Goal: Information Seeking & Learning: Learn about a topic

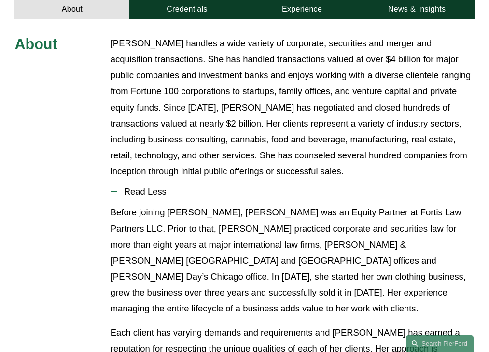
scroll to position [358, 0]
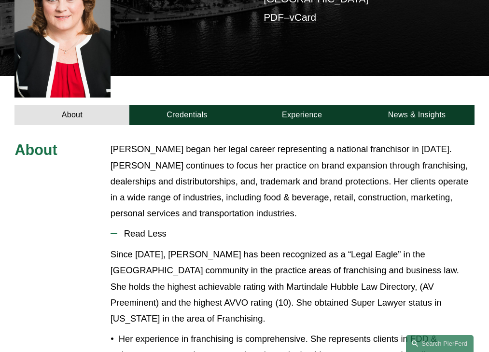
scroll to position [294, 0]
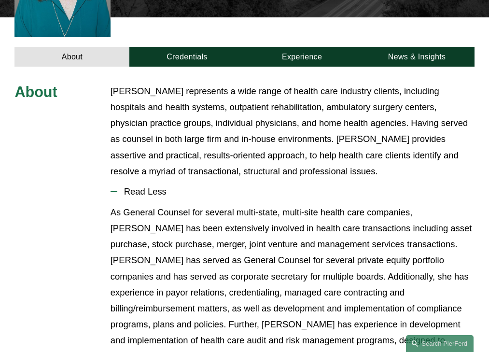
scroll to position [311, 0]
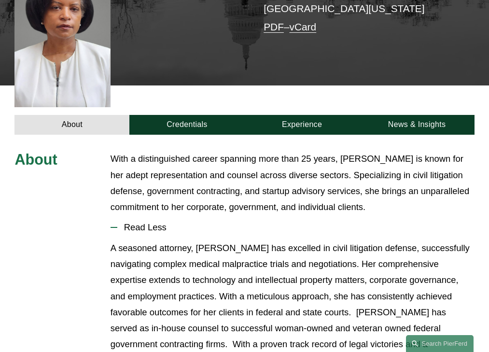
scroll to position [278, 0]
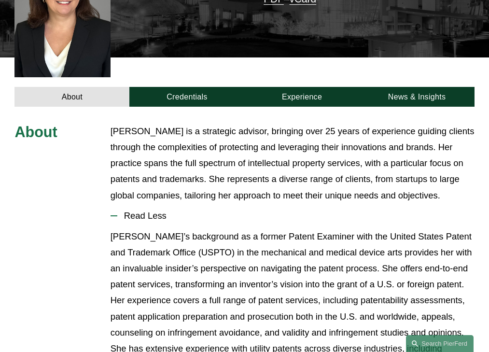
scroll to position [294, 0]
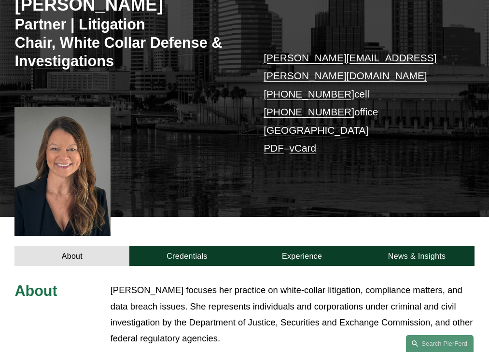
scroll to position [312, 0]
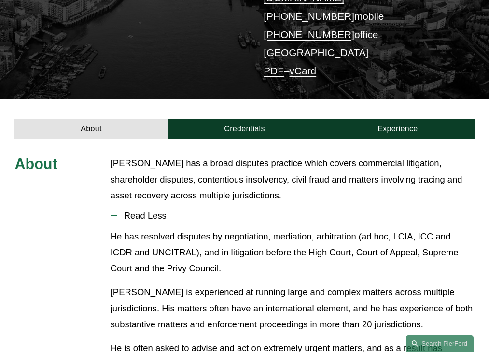
scroll to position [222, 0]
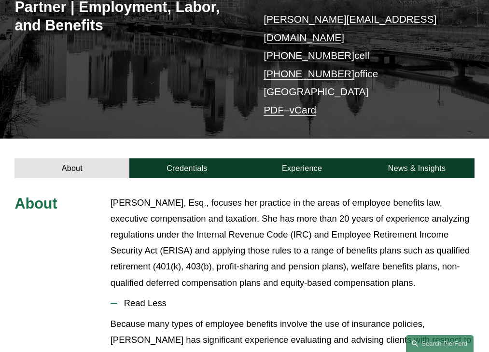
scroll to position [272, 0]
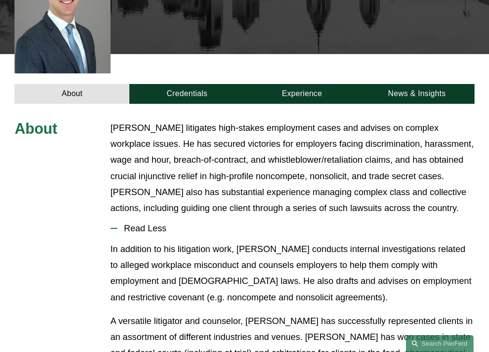
scroll to position [323, 0]
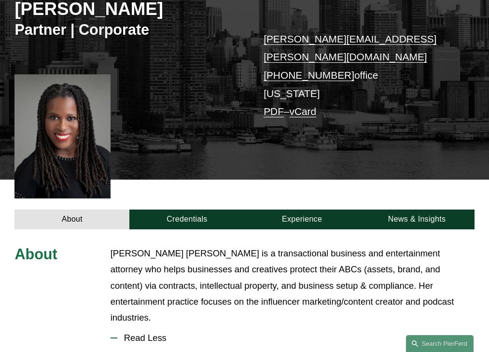
scroll to position [270, 0]
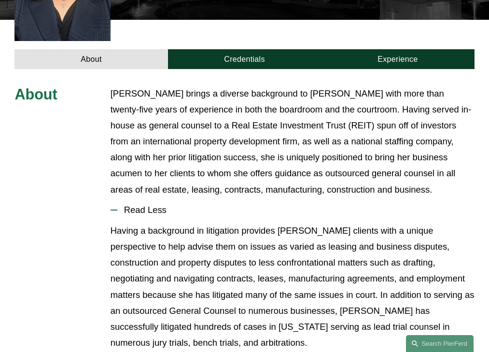
scroll to position [339, 0]
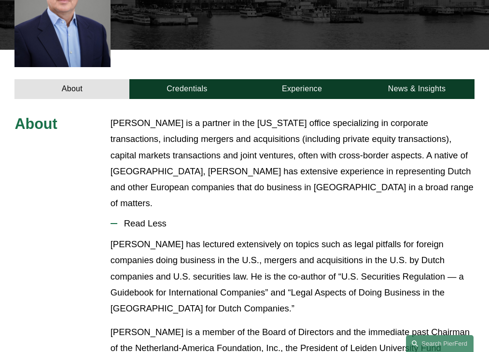
scroll to position [294, 0]
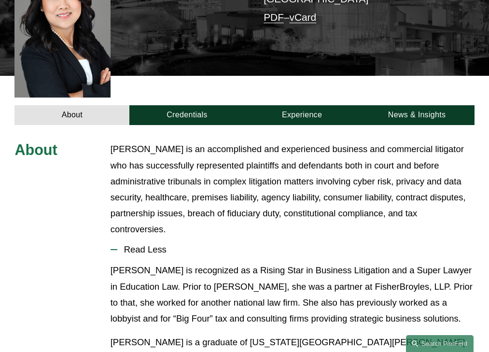
scroll to position [294, 0]
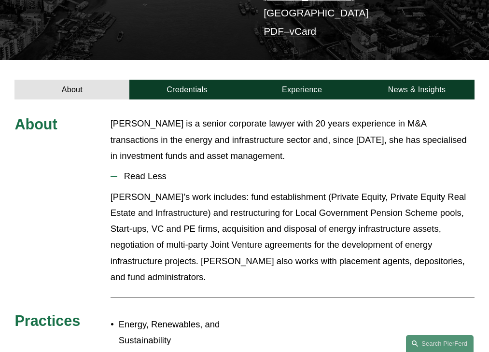
scroll to position [222, 0]
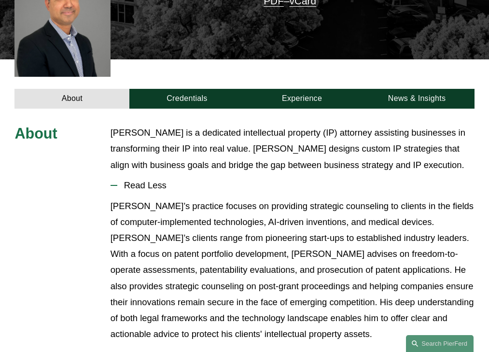
scroll to position [262, 0]
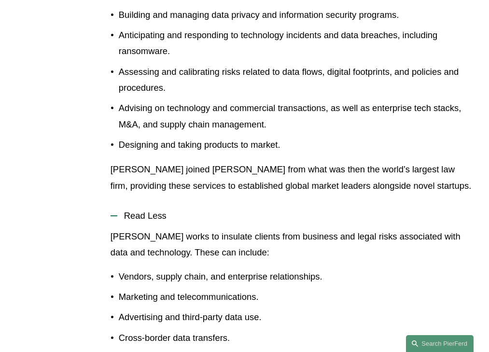
scroll to position [476, 0]
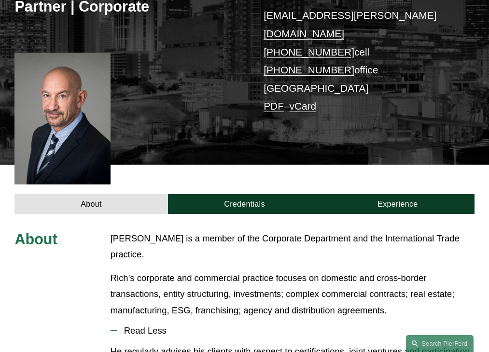
scroll to position [286, 0]
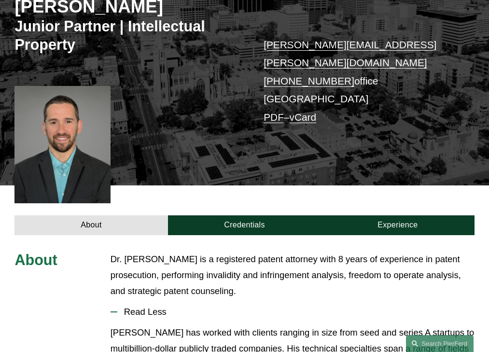
scroll to position [262, 0]
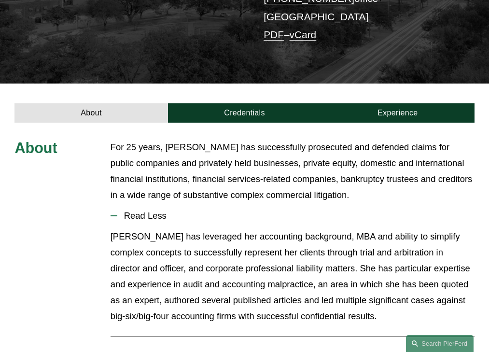
scroll to position [240, 0]
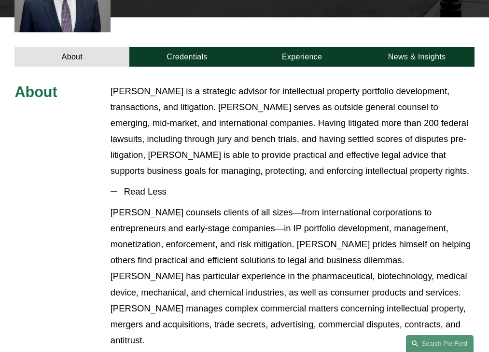
scroll to position [342, 0]
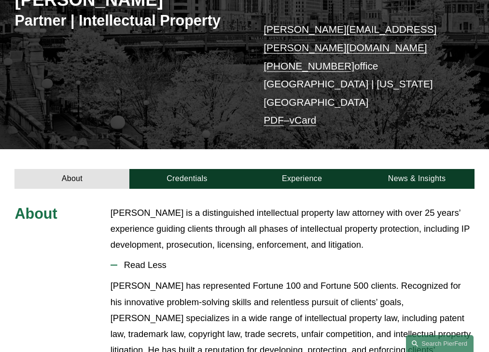
scroll to position [204, 0]
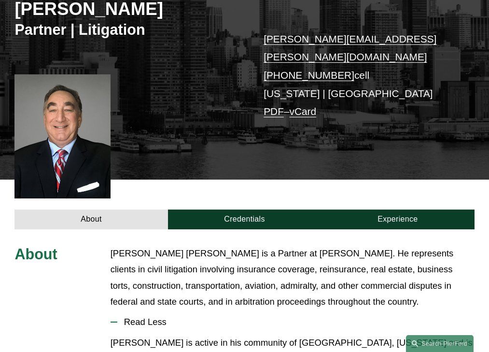
scroll to position [270, 0]
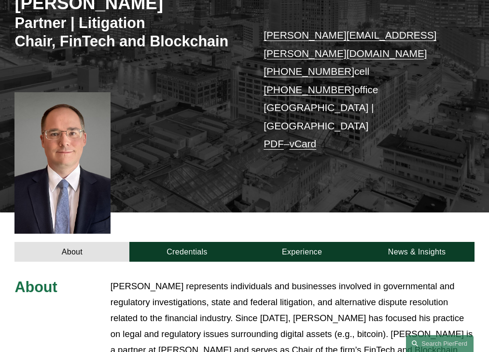
scroll to position [307, 0]
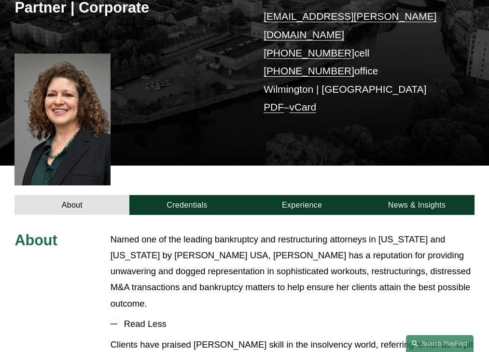
scroll to position [278, 0]
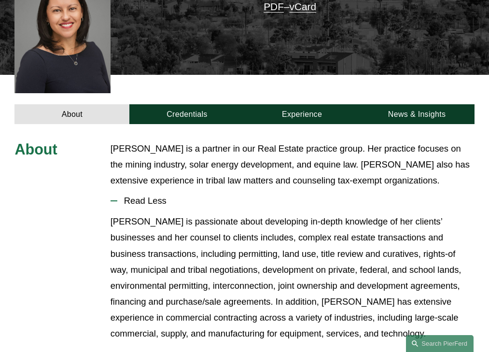
scroll to position [254, 0]
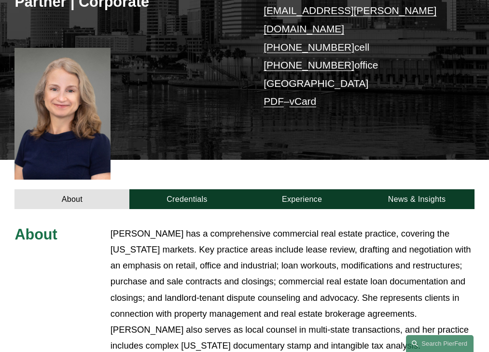
scroll to position [342, 0]
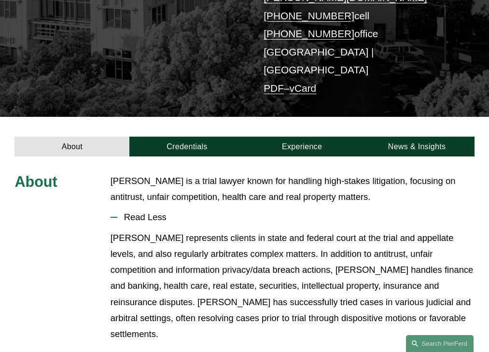
scroll to position [206, 0]
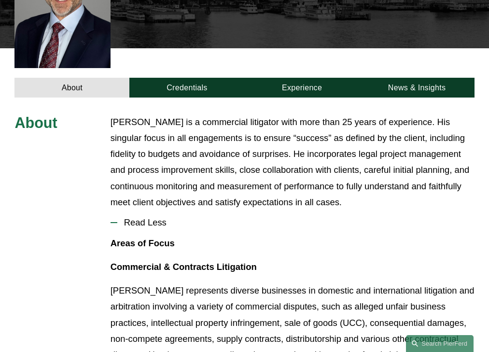
scroll to position [311, 0]
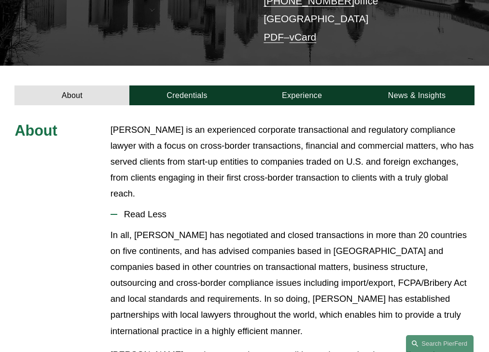
scroll to position [241, 0]
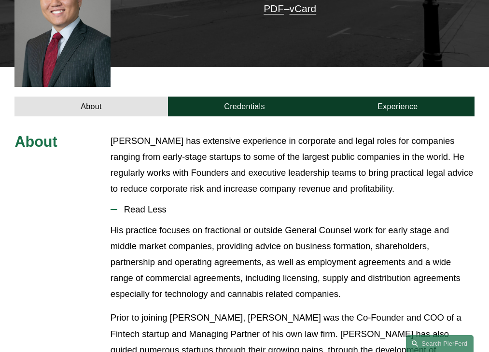
scroll to position [278, 0]
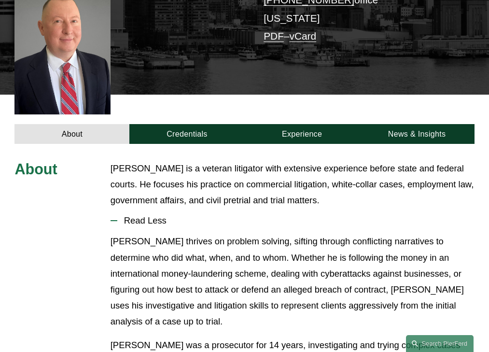
scroll to position [262, 0]
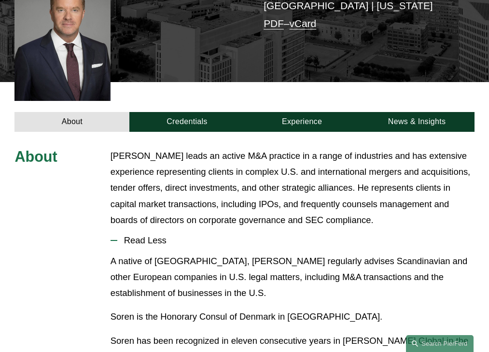
scroll to position [321, 0]
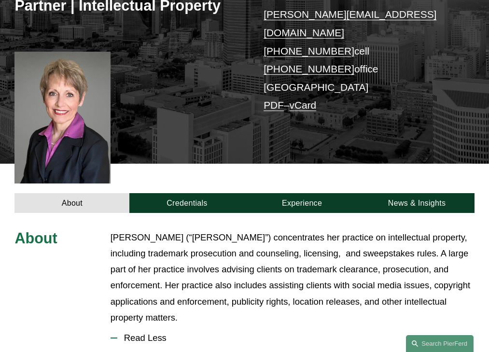
scroll to position [294, 0]
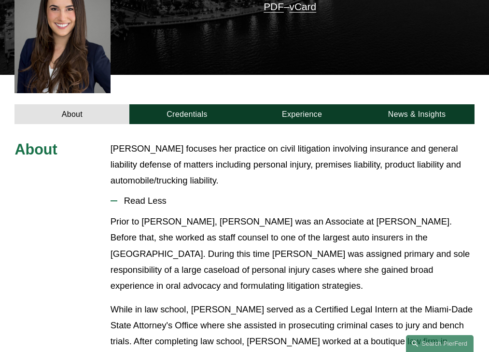
scroll to position [254, 0]
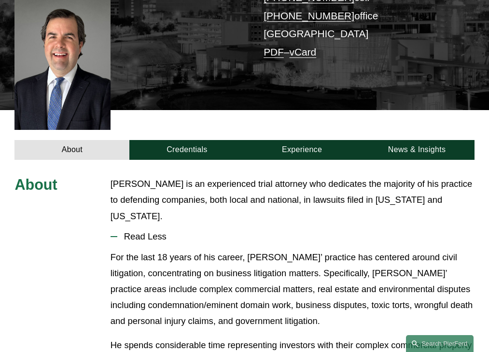
scroll to position [246, 0]
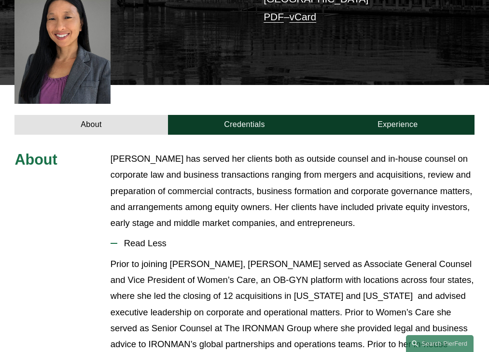
scroll to position [286, 0]
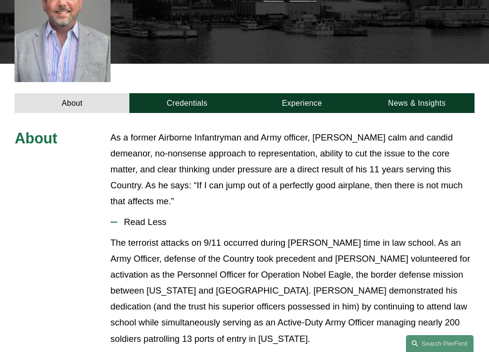
scroll to position [270, 0]
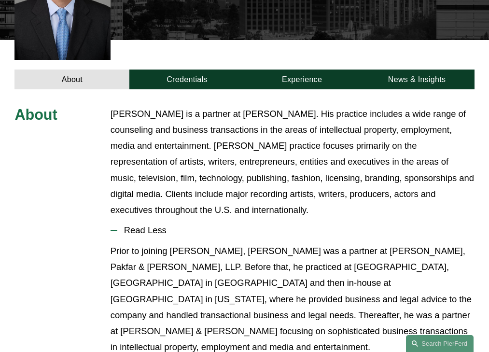
scroll to position [326, 0]
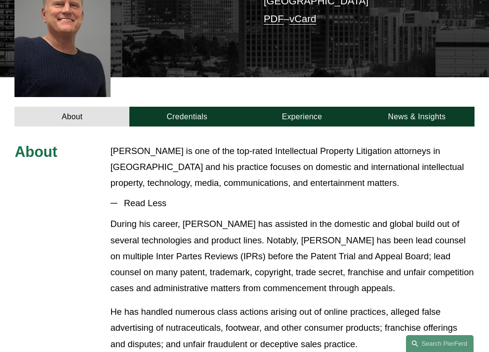
scroll to position [262, 0]
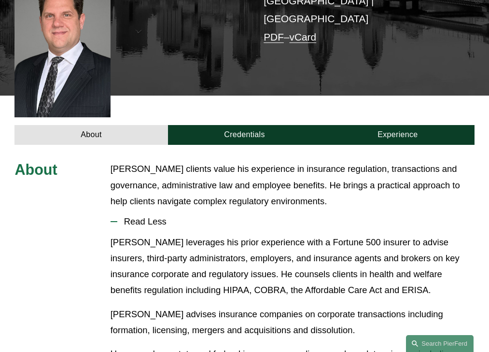
scroll to position [262, 0]
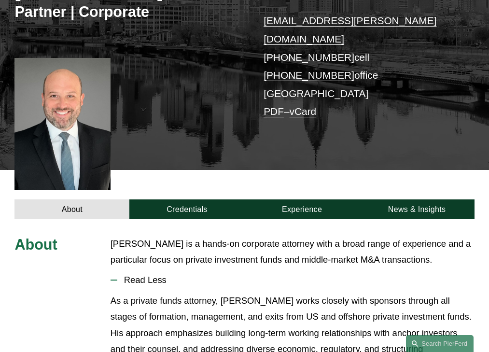
scroll to position [246, 0]
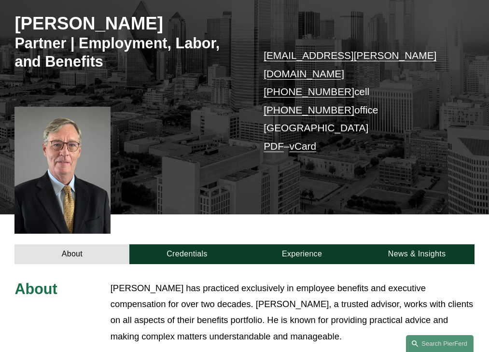
scroll to position [291, 0]
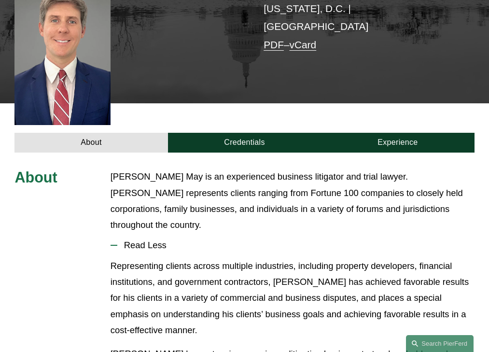
scroll to position [262, 0]
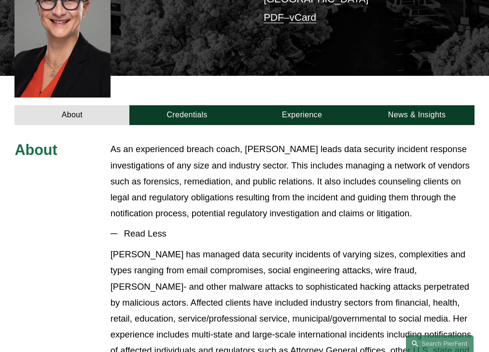
scroll to position [294, 0]
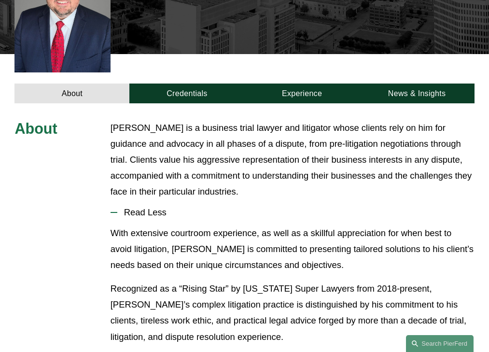
scroll to position [286, 0]
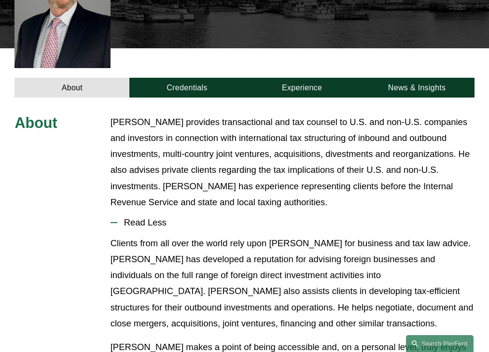
scroll to position [311, 0]
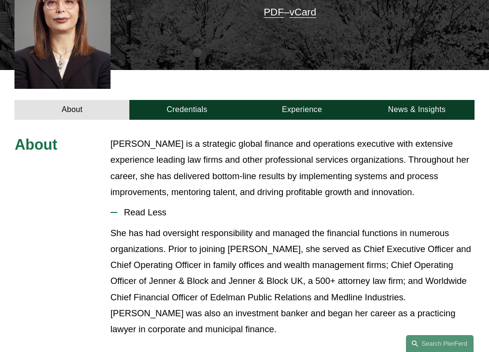
scroll to position [287, 0]
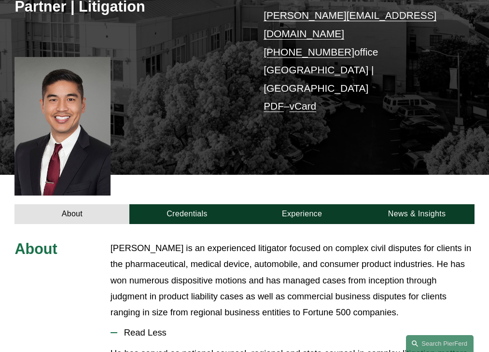
scroll to position [286, 0]
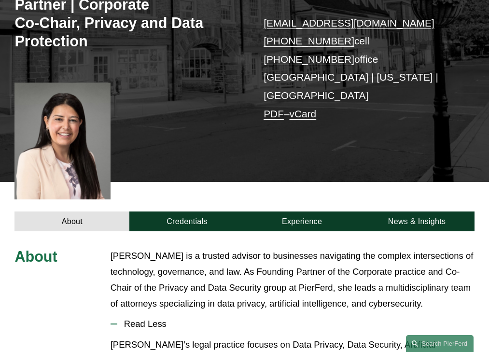
scroll to position [297, 0]
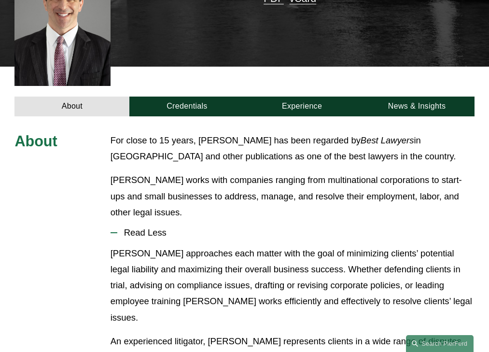
scroll to position [299, 0]
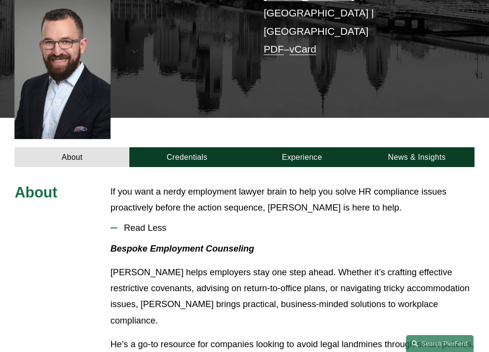
scroll to position [258, 0]
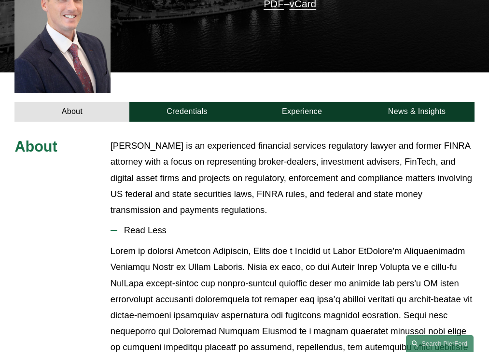
scroll to position [286, 0]
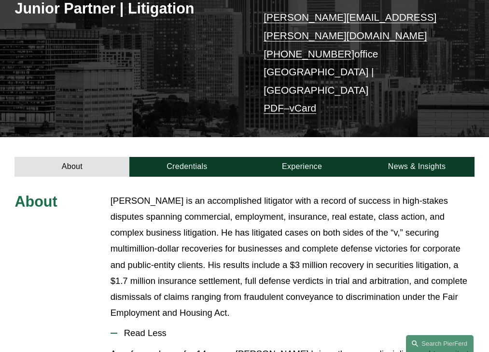
scroll to position [268, 0]
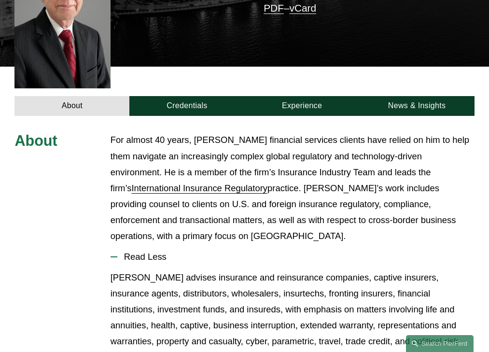
scroll to position [311, 0]
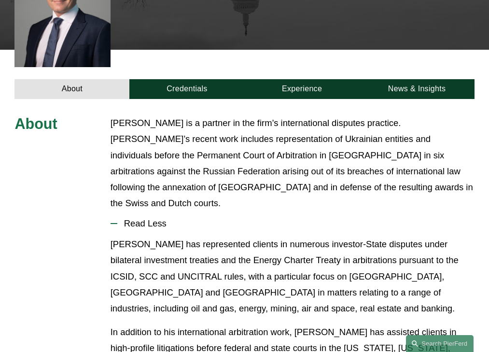
scroll to position [294, 0]
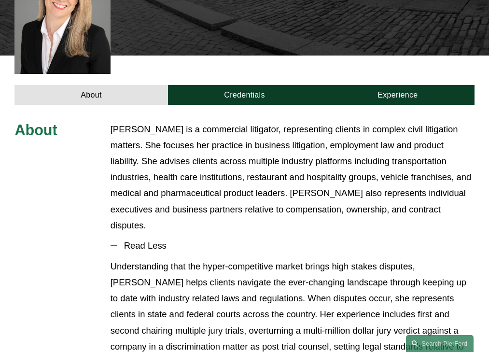
scroll to position [302, 0]
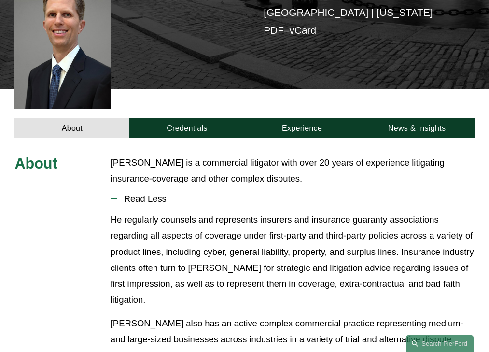
scroll to position [246, 0]
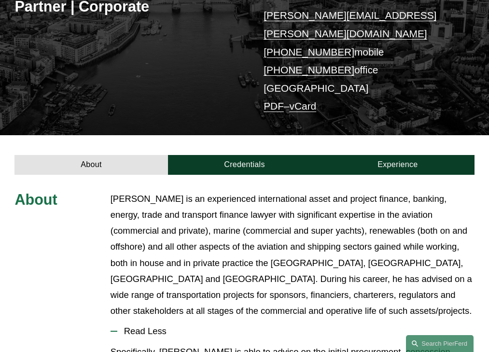
scroll to position [286, 0]
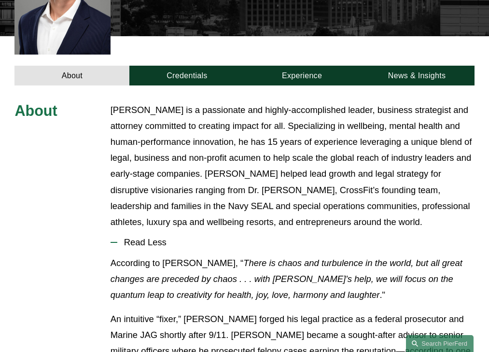
scroll to position [349, 0]
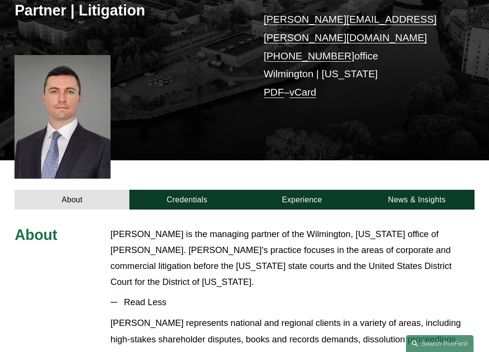
scroll to position [254, 0]
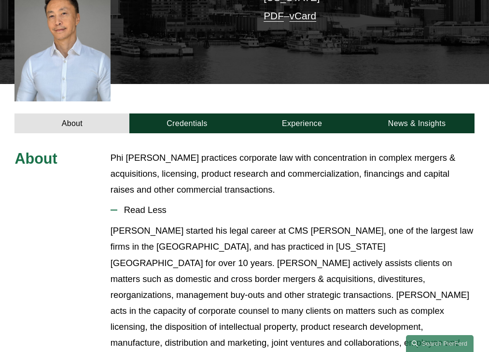
scroll to position [281, 0]
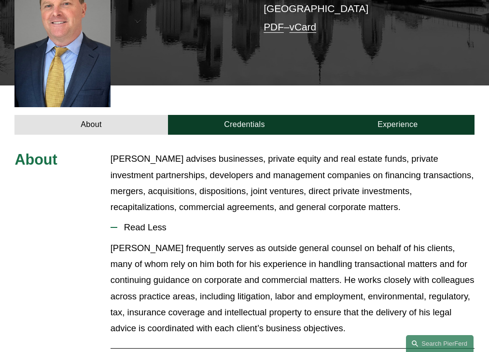
scroll to position [278, 0]
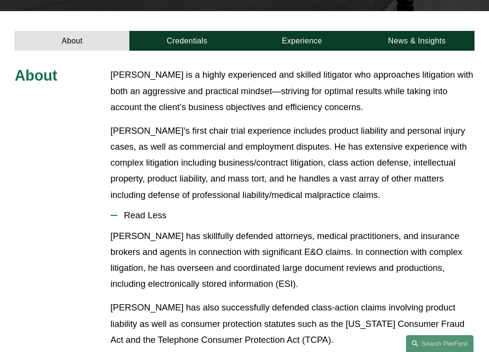
scroll to position [292, 0]
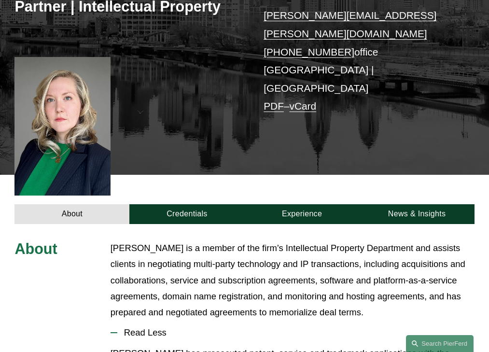
scroll to position [286, 0]
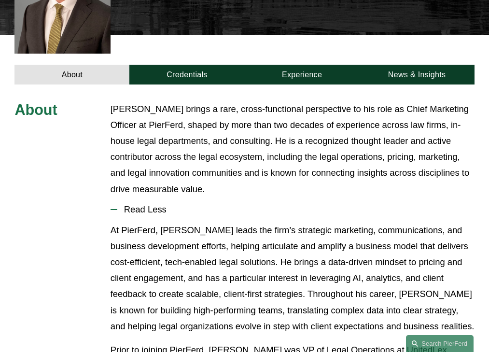
scroll to position [302, 0]
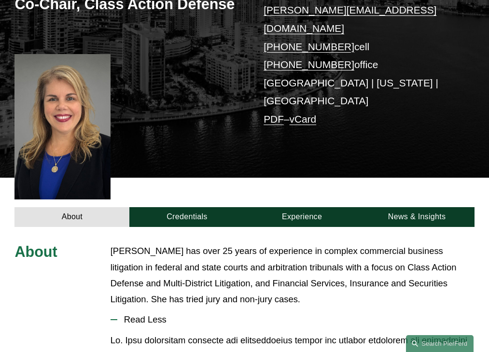
scroll to position [293, 0]
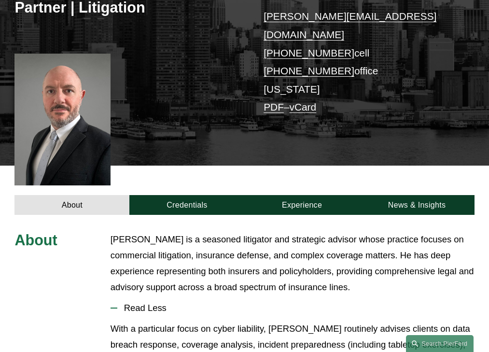
scroll to position [278, 0]
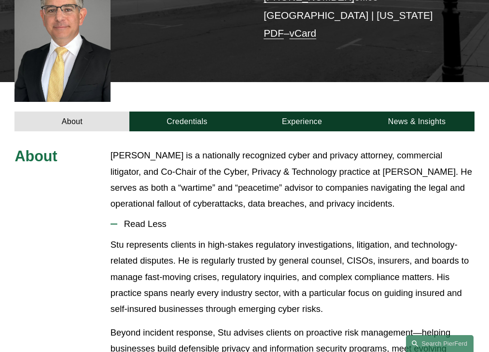
scroll to position [313, 0]
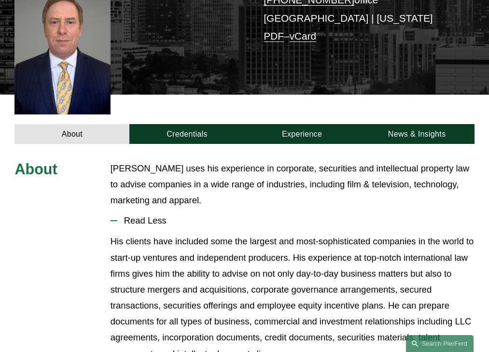
scroll to position [262, 0]
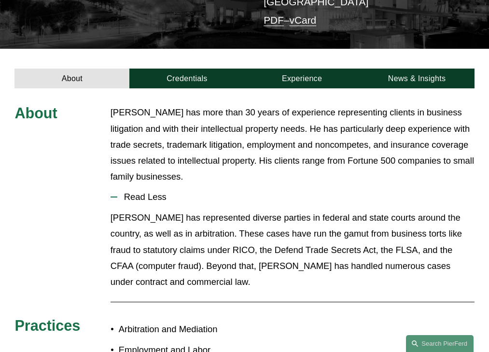
scroll to position [236, 0]
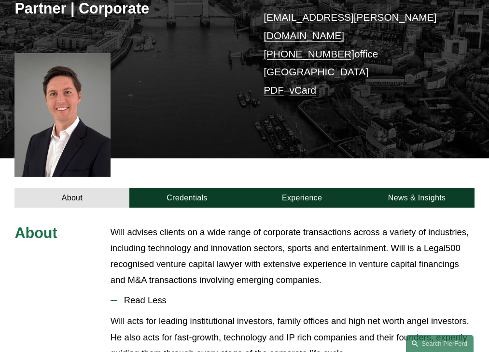
scroll to position [270, 0]
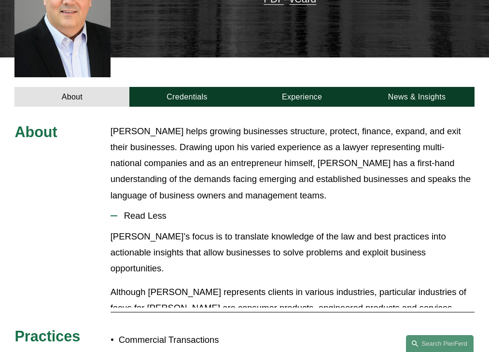
scroll to position [294, 0]
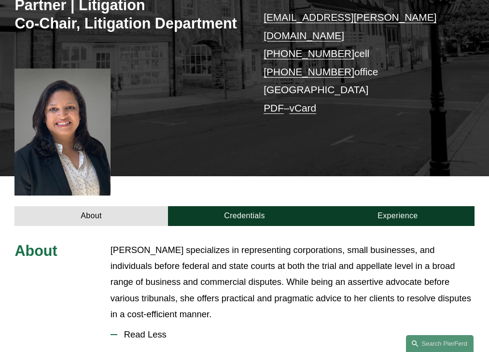
scroll to position [291, 0]
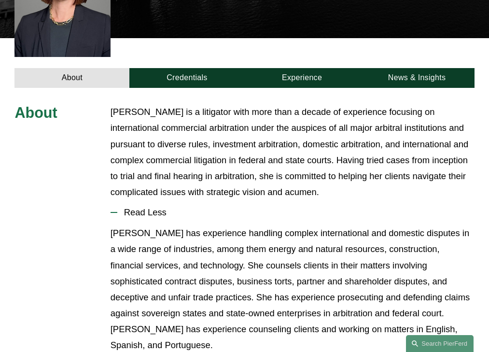
scroll to position [302, 0]
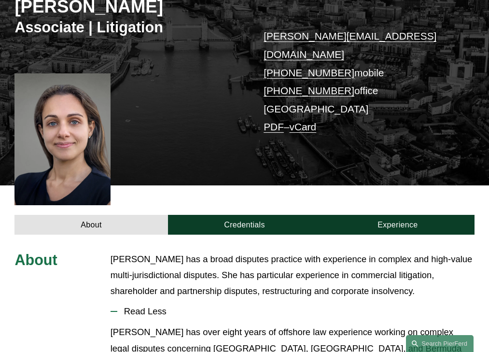
scroll to position [262, 0]
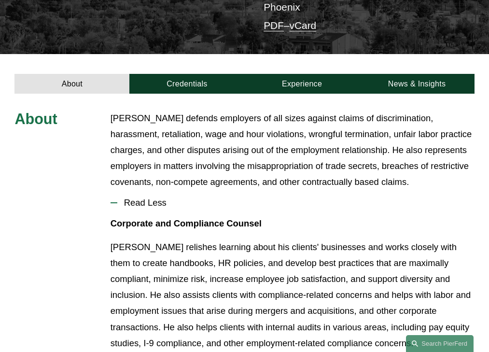
scroll to position [256, 0]
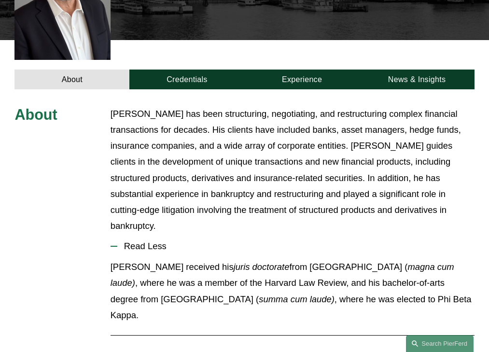
scroll to position [326, 0]
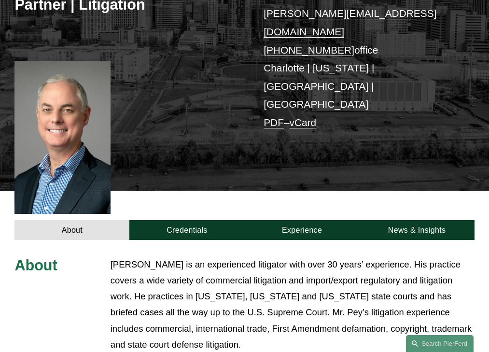
scroll to position [304, 0]
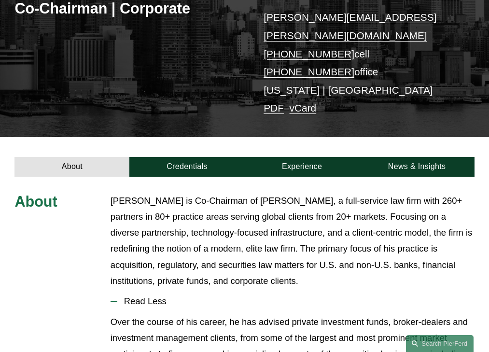
scroll to position [270, 0]
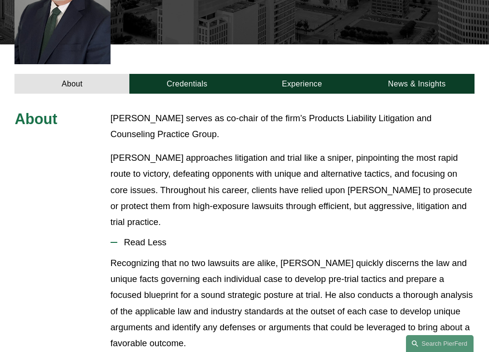
scroll to position [318, 0]
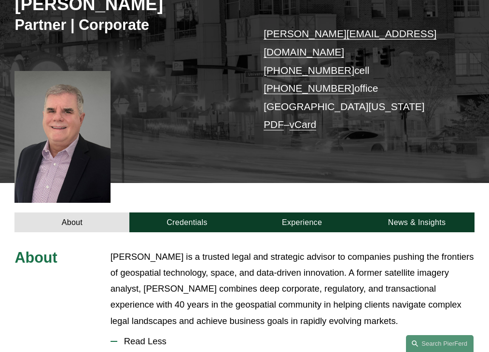
scroll to position [294, 0]
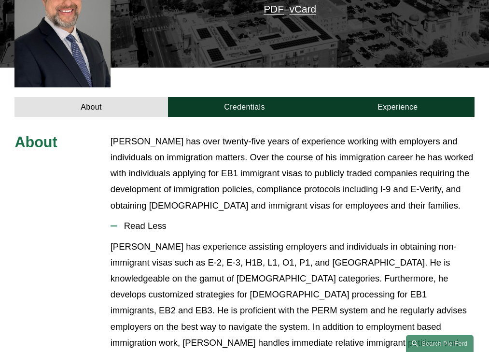
scroll to position [294, 0]
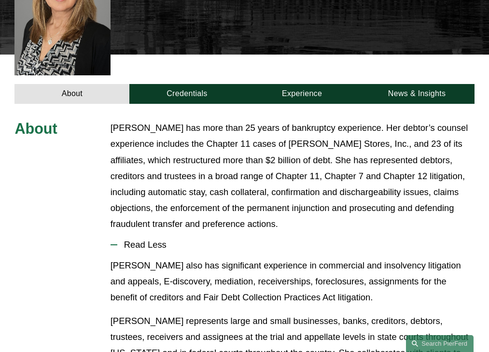
scroll to position [318, 0]
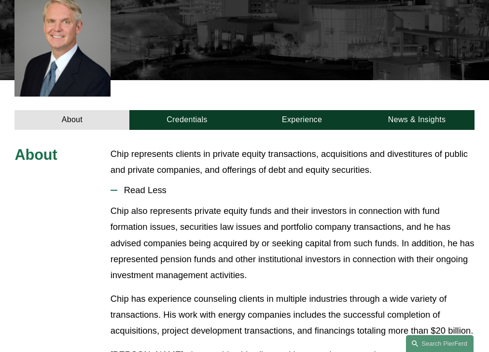
scroll to position [277, 0]
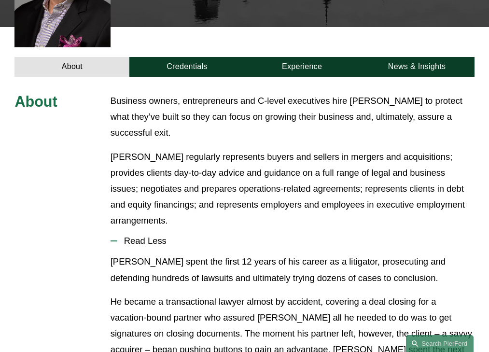
scroll to position [349, 0]
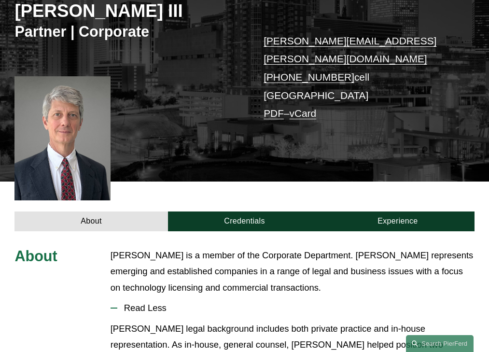
scroll to position [254, 0]
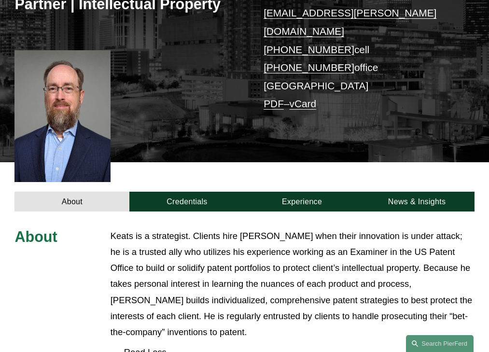
scroll to position [311, 0]
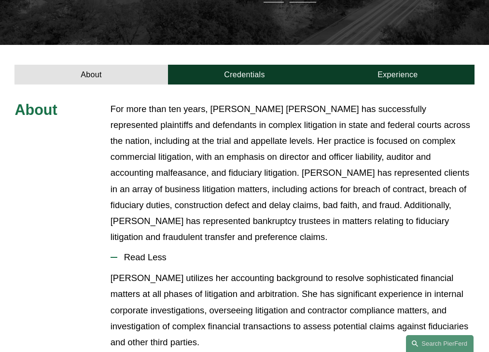
scroll to position [304, 0]
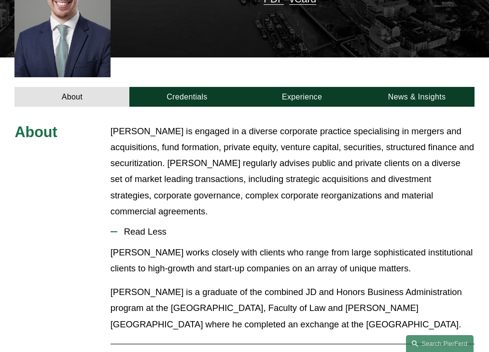
scroll to position [294, 0]
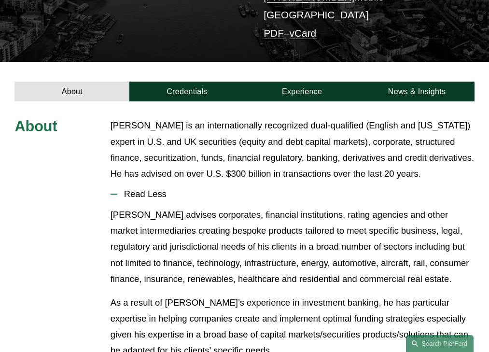
scroll to position [220, 0]
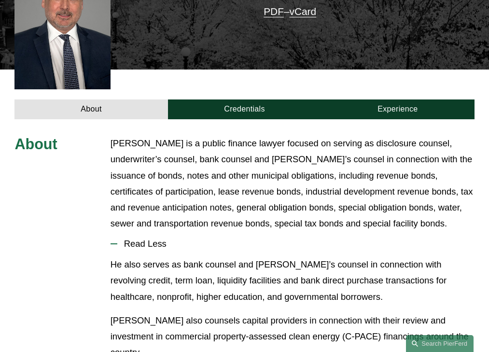
scroll to position [311, 0]
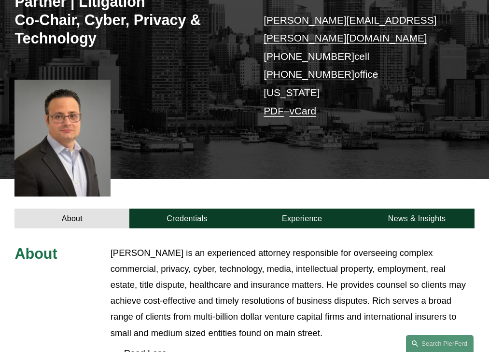
scroll to position [329, 0]
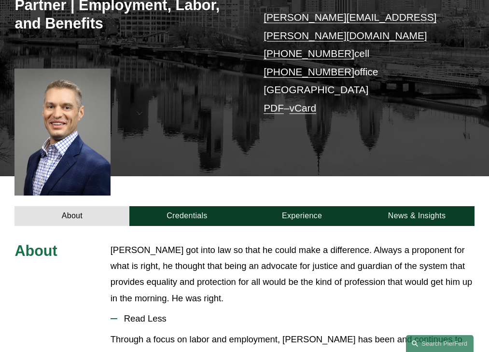
scroll to position [291, 0]
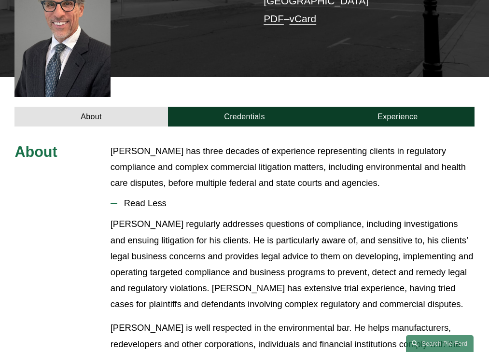
scroll to position [262, 0]
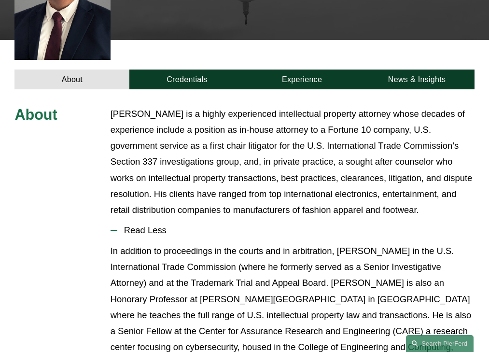
scroll to position [326, 0]
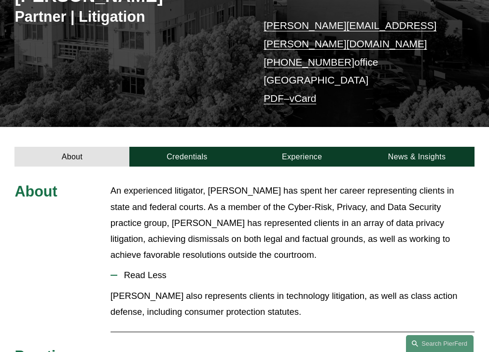
scroll to position [220, 0]
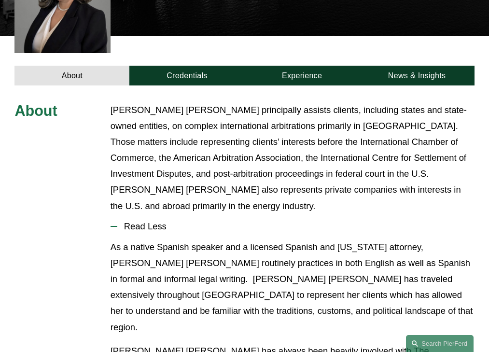
scroll to position [323, 0]
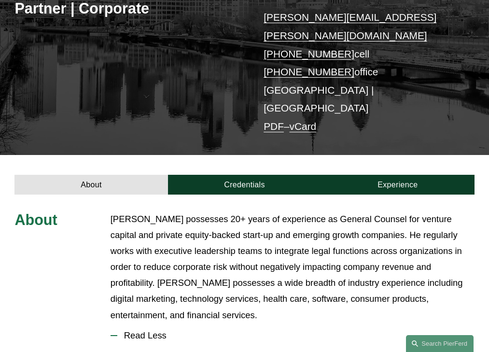
scroll to position [270, 0]
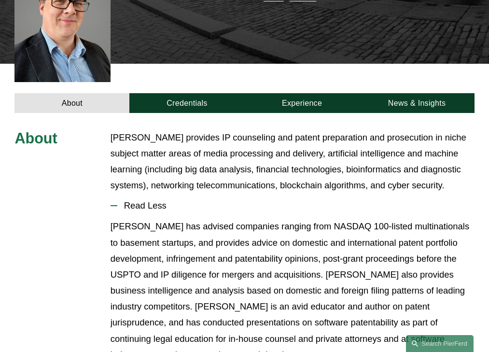
scroll to position [270, 0]
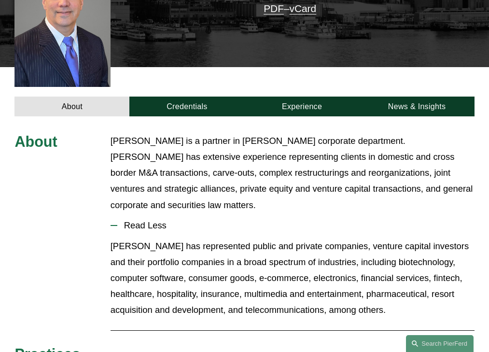
scroll to position [278, 0]
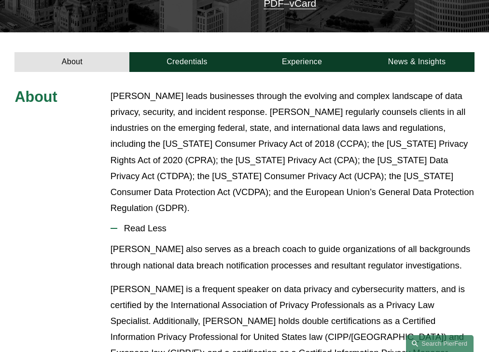
scroll to position [286, 0]
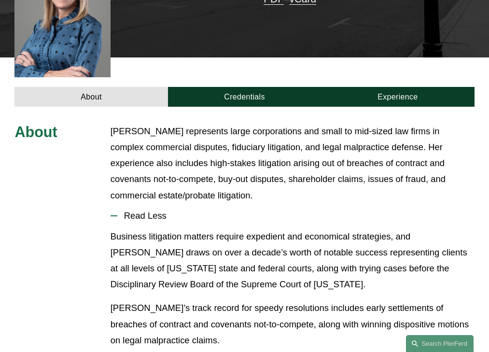
scroll to position [294, 0]
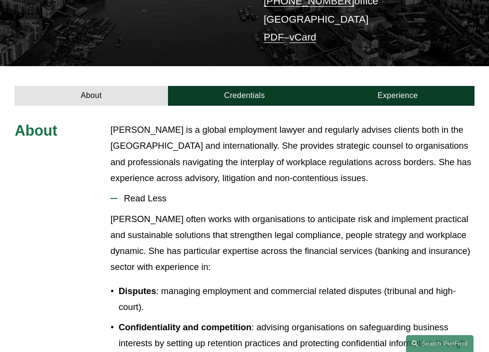
scroll to position [222, 0]
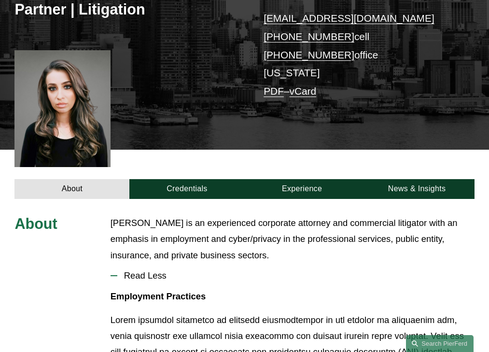
scroll to position [262, 0]
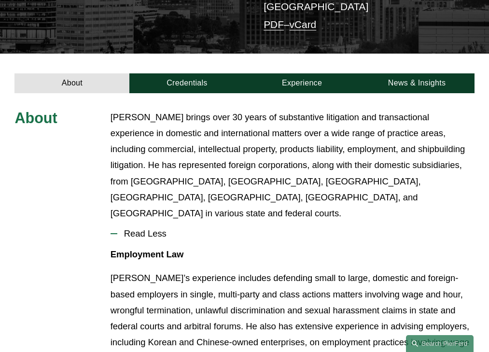
scroll to position [254, 0]
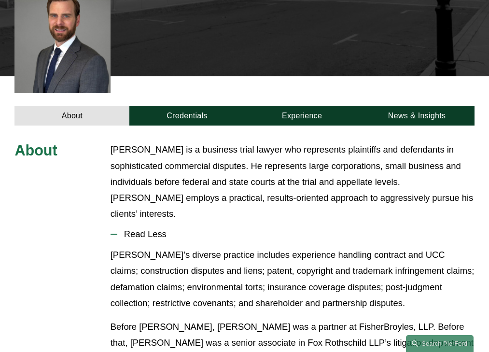
scroll to position [301, 0]
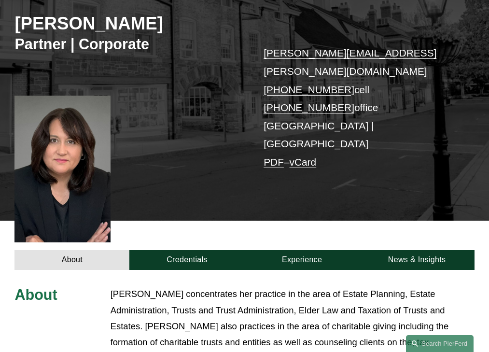
scroll to position [294, 0]
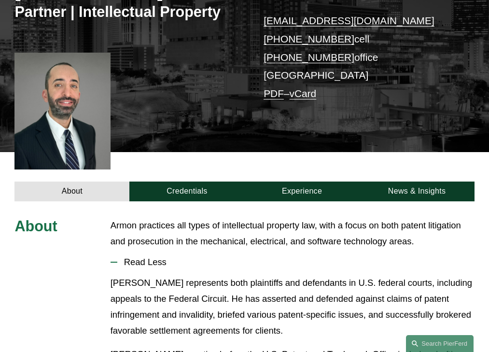
scroll to position [246, 0]
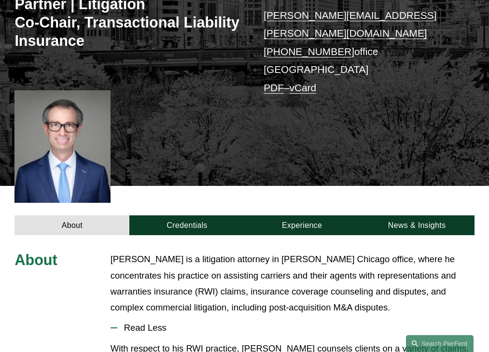
scroll to position [301, 0]
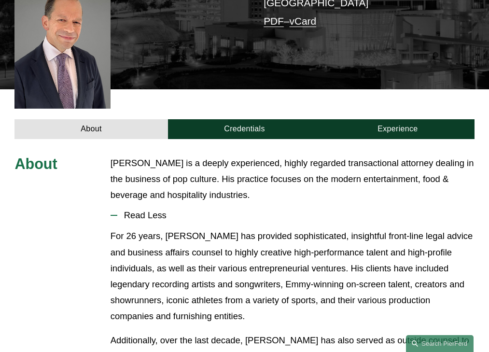
scroll to position [296, 0]
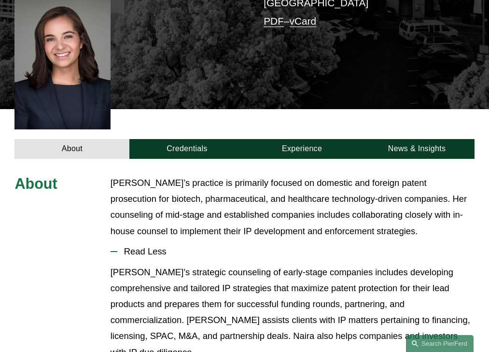
scroll to position [310, 0]
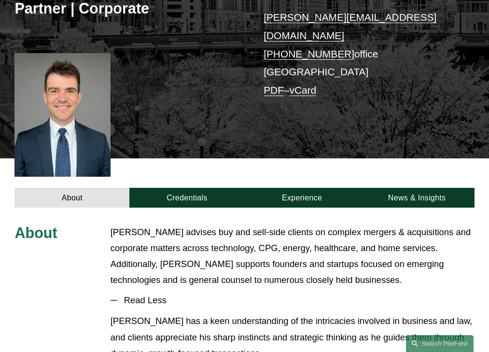
scroll to position [270, 0]
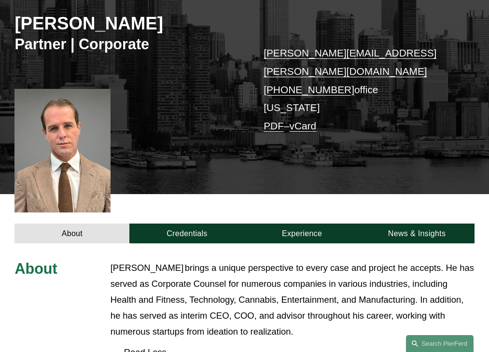
scroll to position [286, 0]
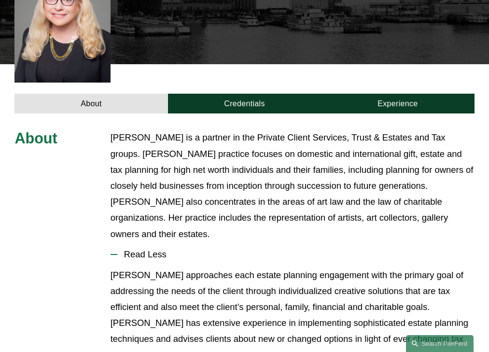
scroll to position [341, 0]
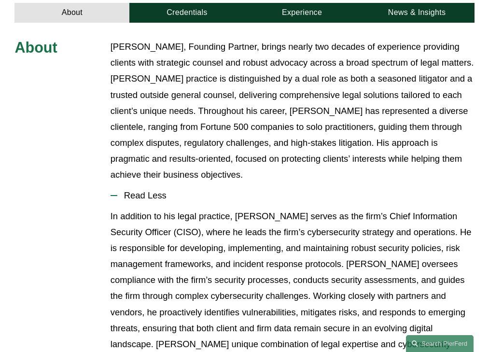
scroll to position [393, 0]
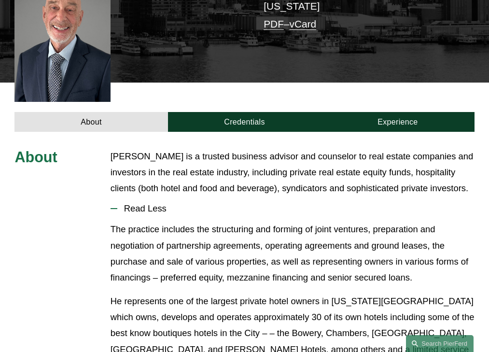
scroll to position [277, 0]
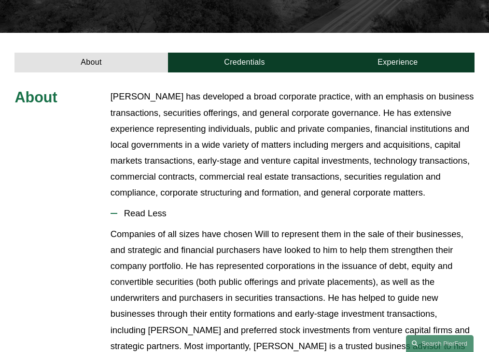
scroll to position [288, 0]
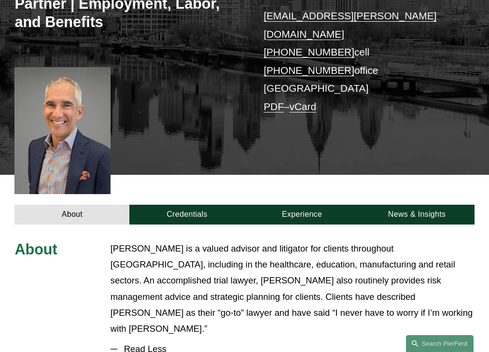
scroll to position [307, 0]
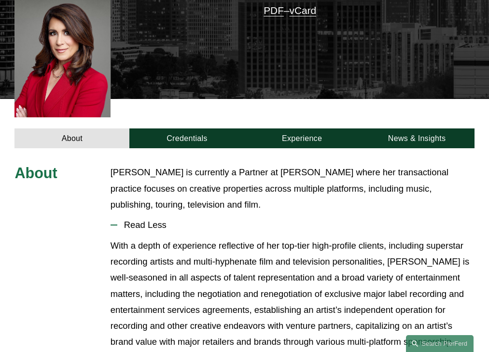
scroll to position [293, 0]
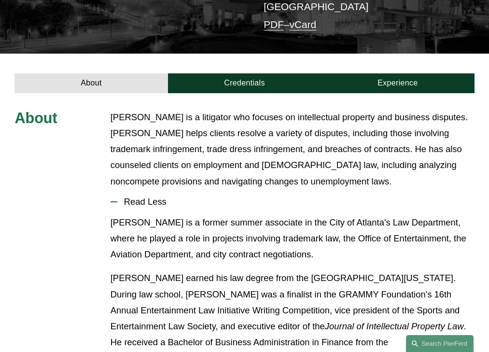
scroll to position [254, 0]
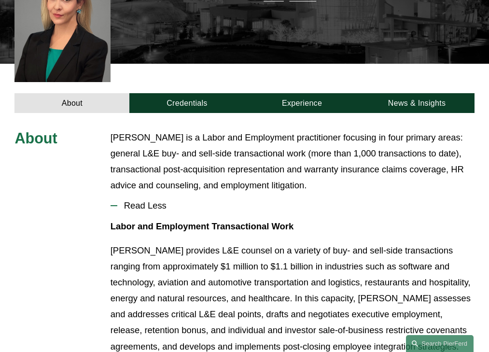
scroll to position [270, 0]
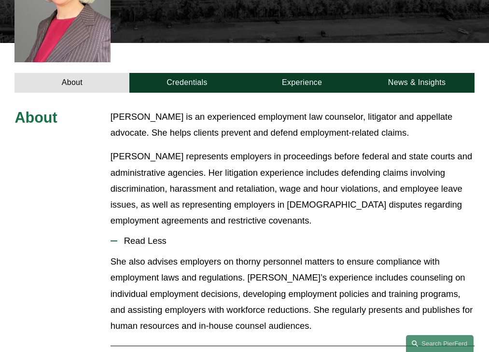
scroll to position [346, 0]
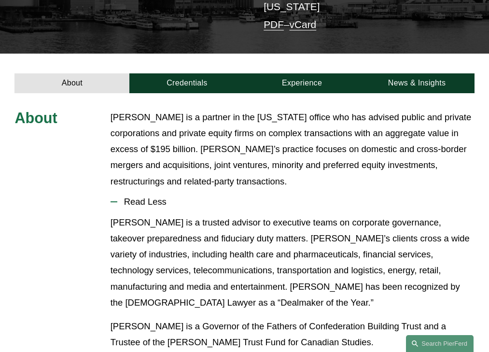
scroll to position [254, 0]
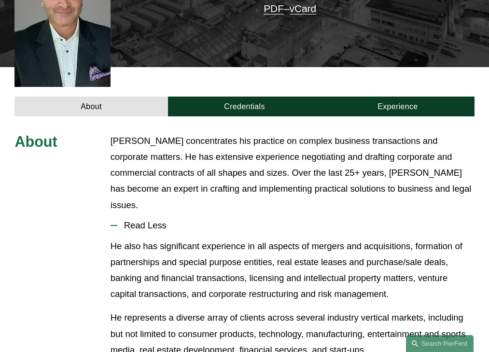
scroll to position [278, 0]
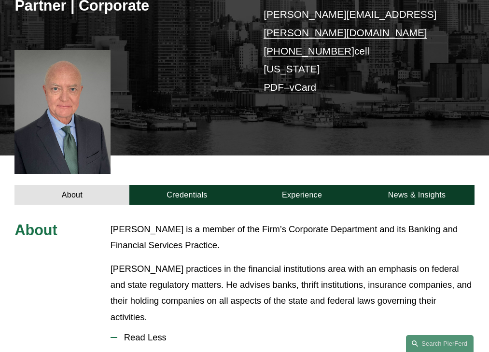
scroll to position [294, 0]
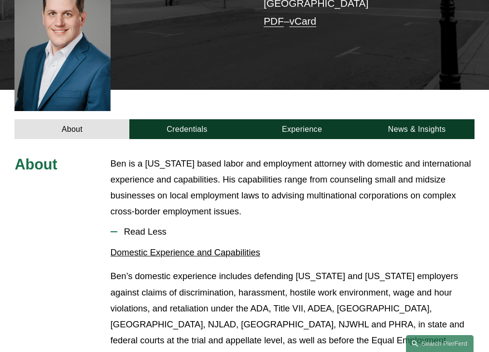
scroll to position [291, 0]
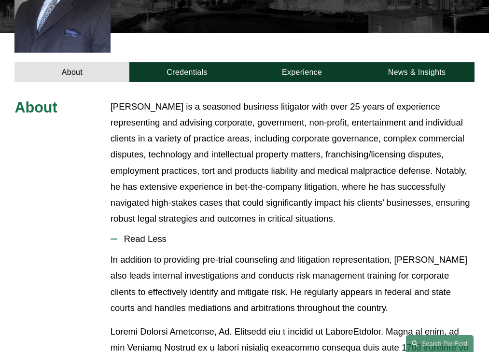
scroll to position [342, 0]
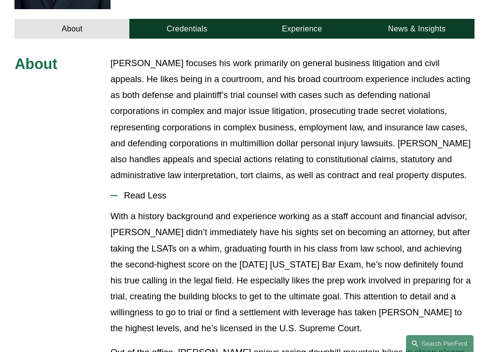
scroll to position [342, 0]
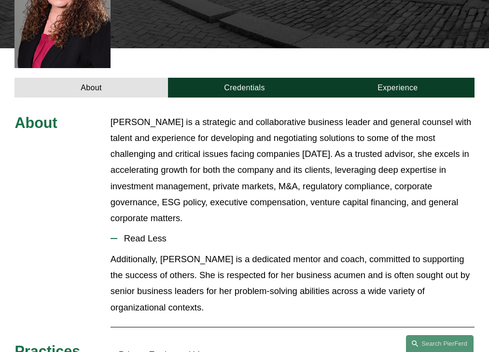
scroll to position [311, 0]
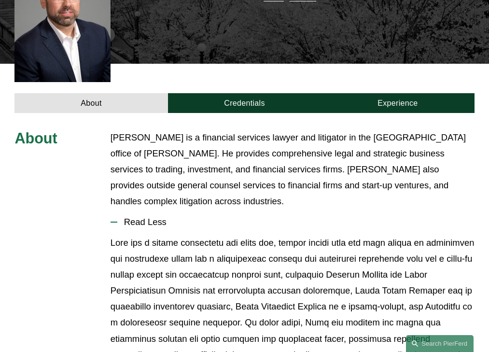
scroll to position [270, 0]
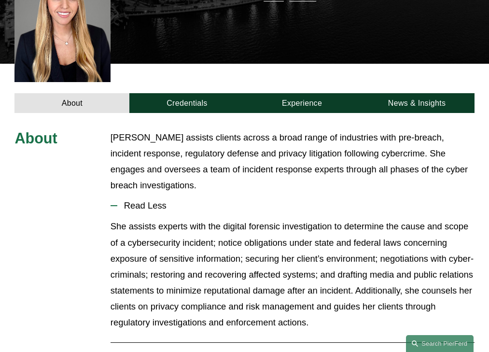
scroll to position [270, 0]
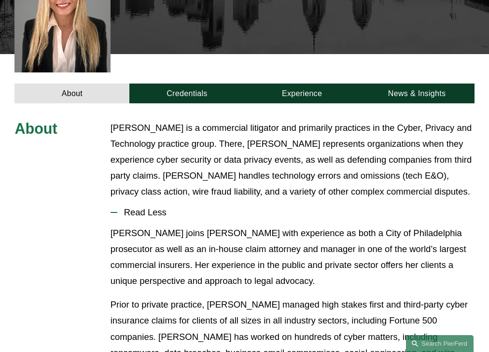
scroll to position [286, 0]
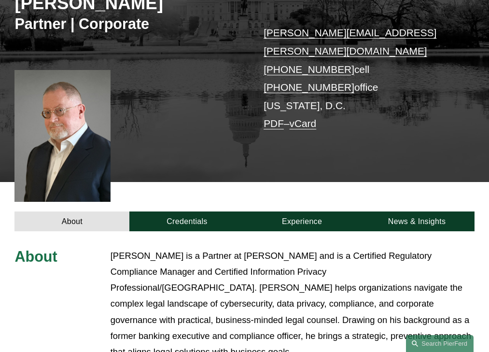
scroll to position [311, 0]
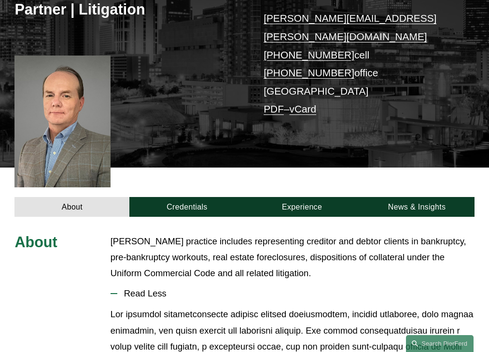
scroll to position [262, 0]
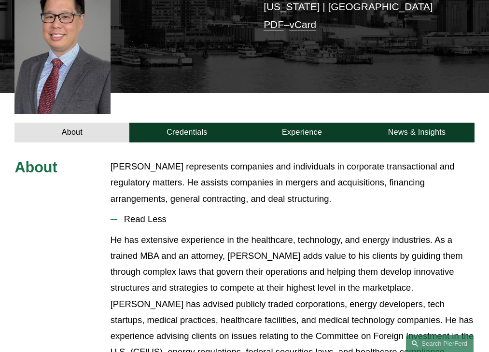
scroll to position [254, 0]
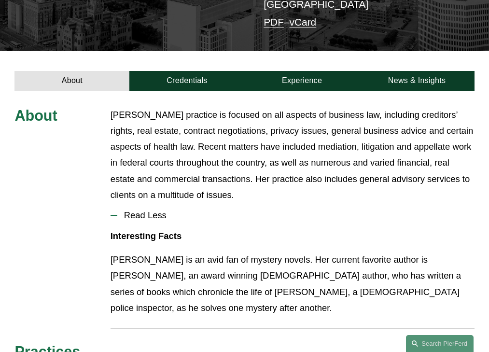
scroll to position [270, 0]
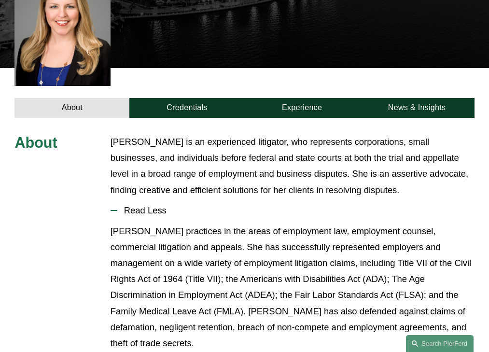
scroll to position [283, 0]
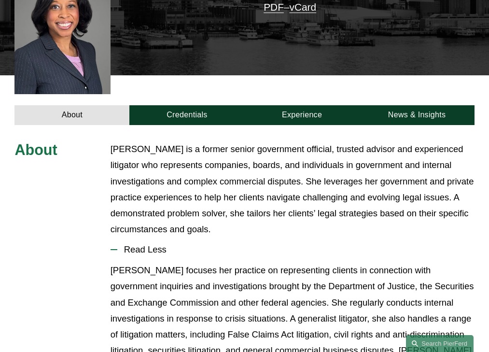
scroll to position [286, 0]
